Goal: Task Accomplishment & Management: Use online tool/utility

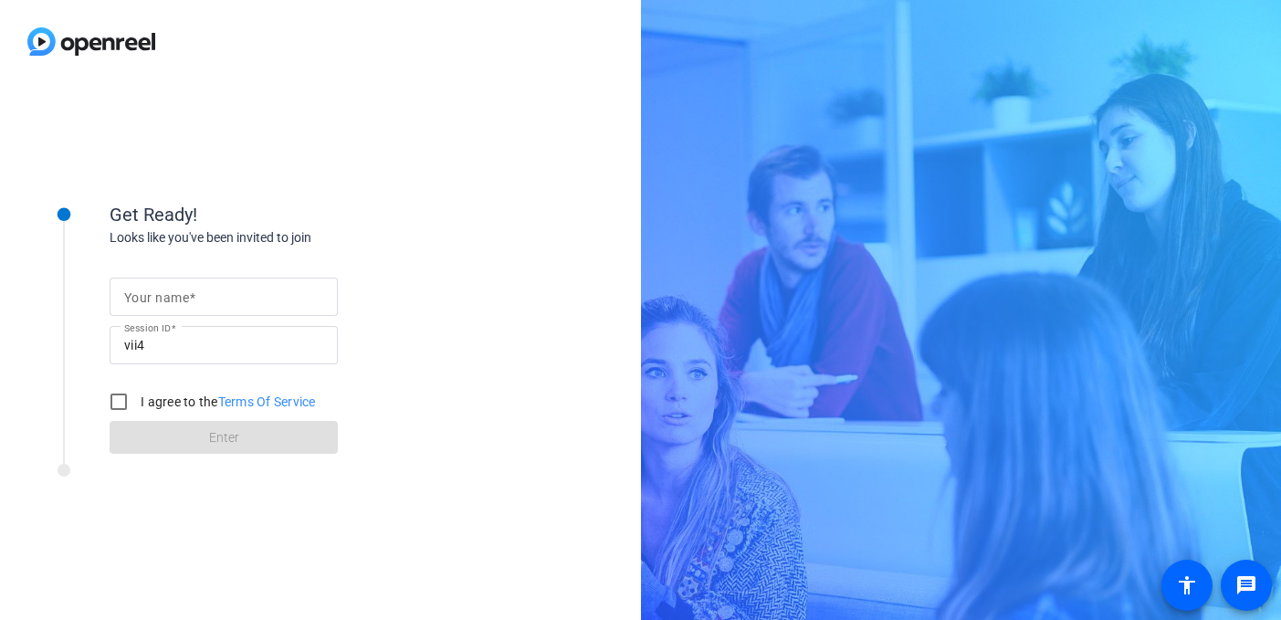
click at [229, 289] on input "Your name" at bounding box center [223, 297] width 199 height 22
type input "[PERSON_NAME]"
click at [114, 394] on input "I agree to the Terms Of Service" at bounding box center [118, 402] width 37 height 37
checkbox input "true"
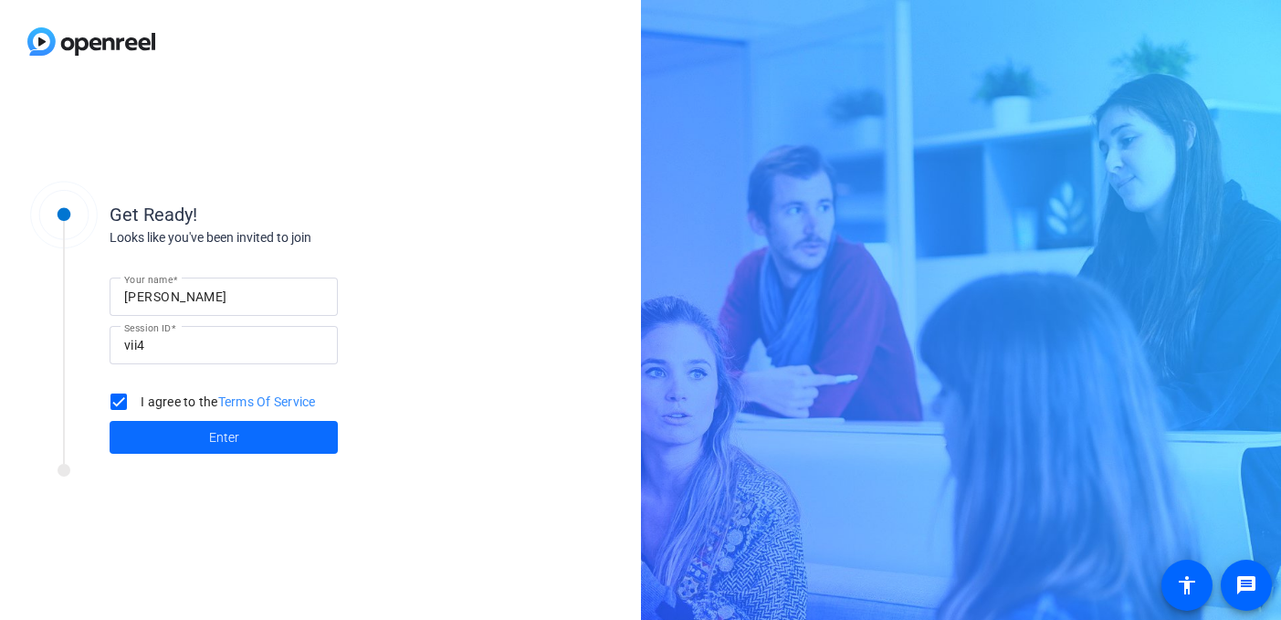
click at [288, 440] on span at bounding box center [224, 438] width 228 height 44
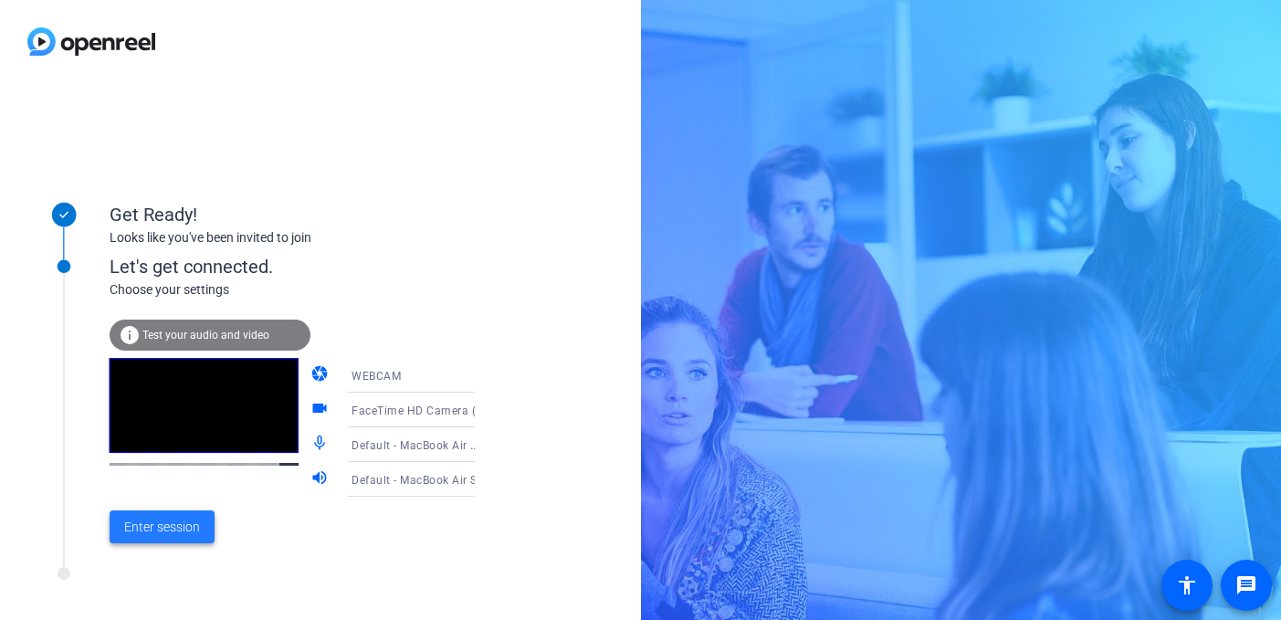
click at [158, 532] on span "Enter session" at bounding box center [162, 527] width 76 height 19
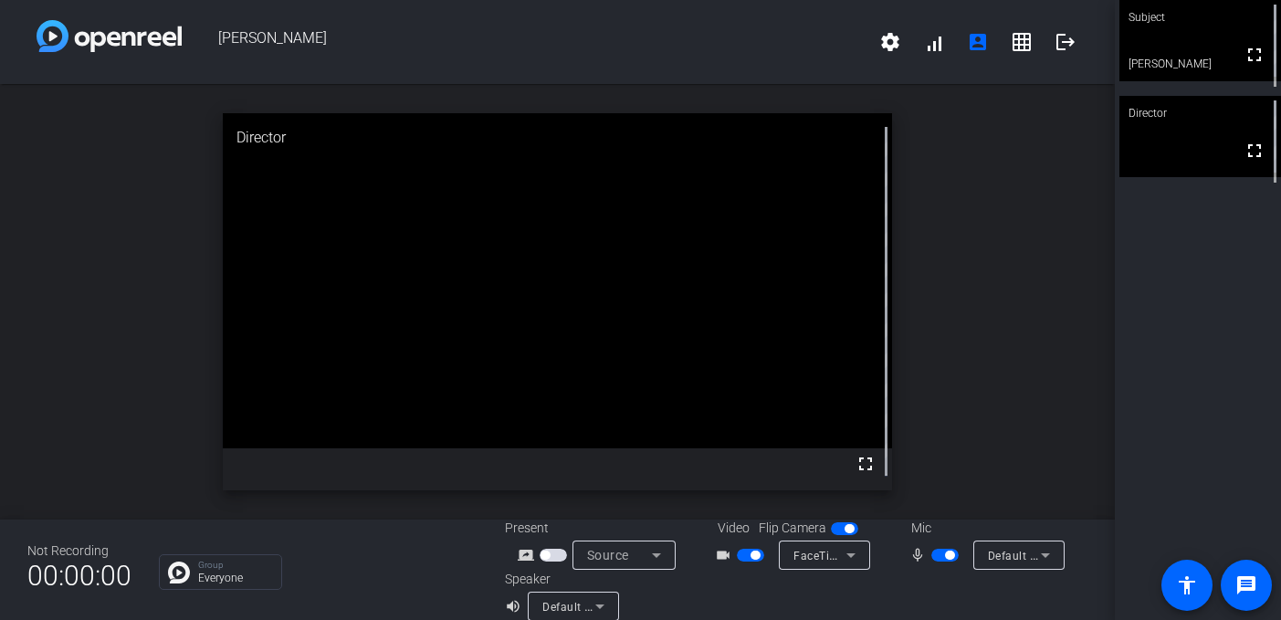
click at [936, 552] on span "button" at bounding box center [945, 555] width 27 height 13
click at [940, 561] on span "button" at bounding box center [945, 555] width 27 height 13
